Goal: Task Accomplishment & Management: Manage account settings

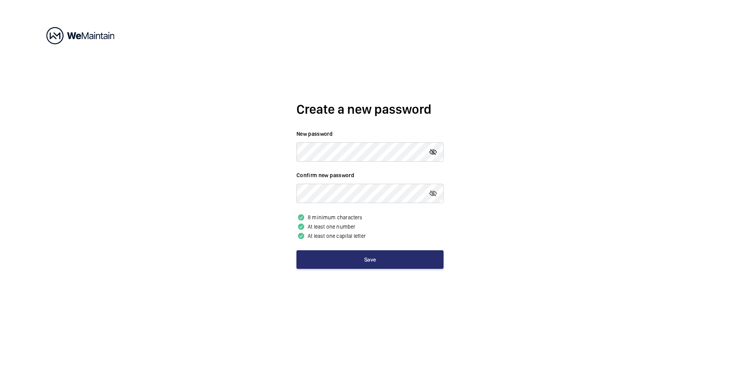
click at [435, 152] on mat-icon at bounding box center [432, 151] width 9 height 9
click at [527, 201] on div "Create a new password New password Confirm new password 8 minimum characters At…" at bounding box center [370, 184] width 740 height 369
click at [374, 260] on button "Save" at bounding box center [369, 259] width 147 height 19
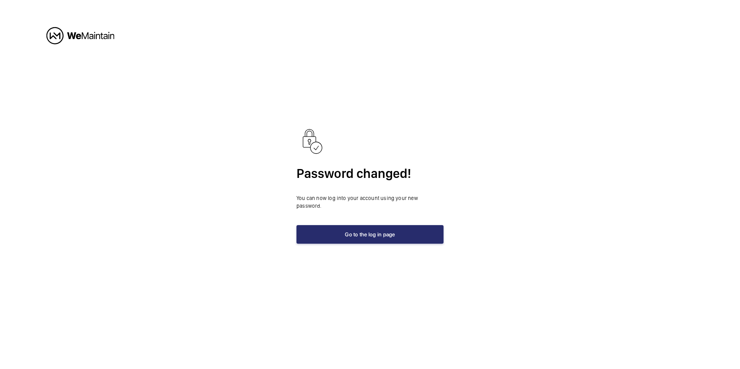
click at [487, 126] on div "Password changed! You can now log into your account using your new password. Go…" at bounding box center [370, 184] width 740 height 369
click at [395, 226] on button "Go to the log in page" at bounding box center [369, 234] width 147 height 19
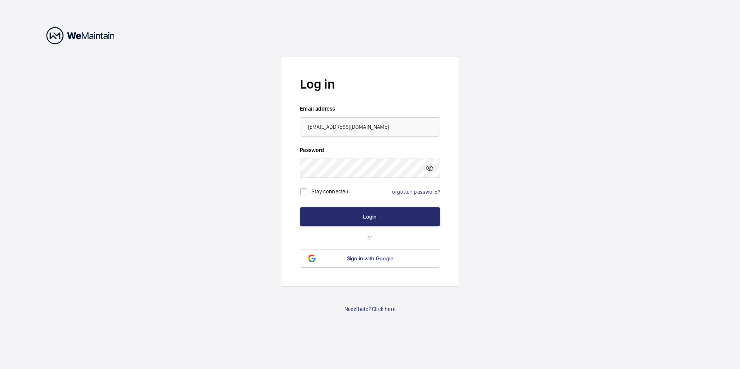
click at [533, 212] on wm-front-auth-container "Log in Email address [EMAIL_ADDRESS][DOMAIN_NAME] Password Stay connected Forgo…" at bounding box center [370, 184] width 740 height 369
